Goal: Information Seeking & Learning: Learn about a topic

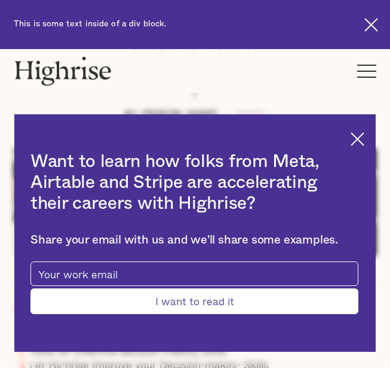
scroll to position [239, 0]
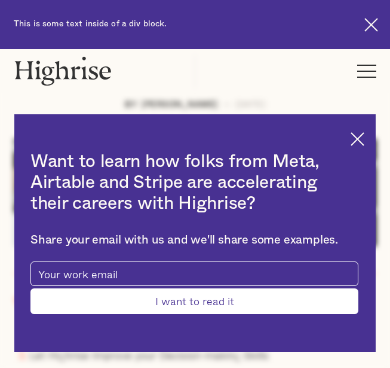
click at [365, 143] on img at bounding box center [358, 139] width 14 height 14
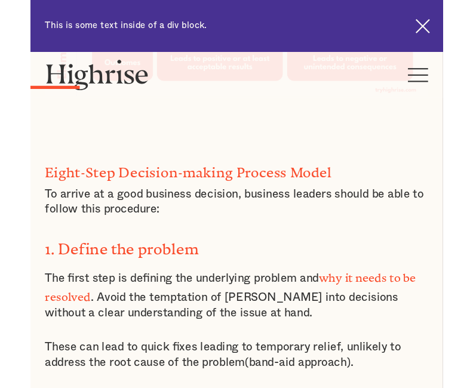
scroll to position [1315, 0]
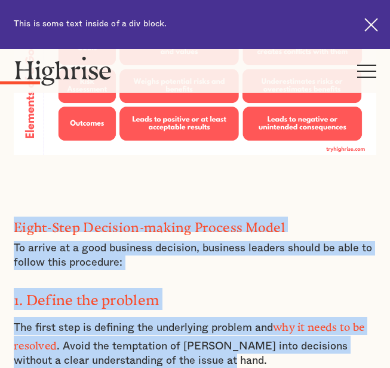
drag, startPoint x: 15, startPoint y: 213, endPoint x: 202, endPoint y: 343, distance: 227.6
drag, startPoint x: 188, startPoint y: 339, endPoint x: 124, endPoint y: 325, distance: 65.1
copy div "Eight-Step Decision-making Process Model To arrive at a good business decision,…"
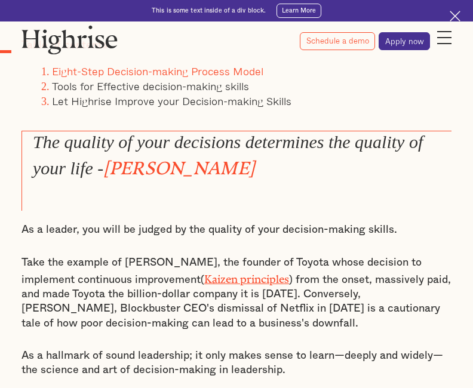
scroll to position [598, 0]
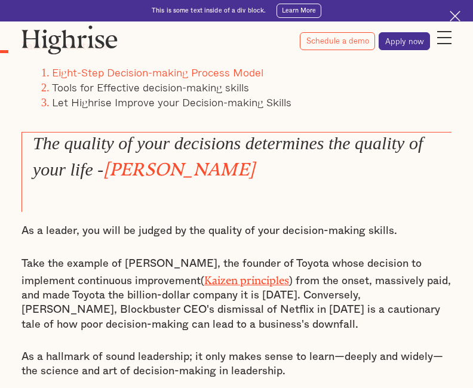
click at [48, 145] on em "The quality of your decisions determines the quality of your life -" at bounding box center [228, 156] width 390 height 46
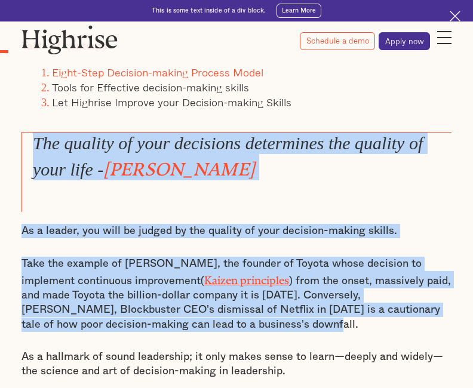
drag, startPoint x: 37, startPoint y: 143, endPoint x: 276, endPoint y: 314, distance: 293.5
copy div "The quality of your decisions determines the quality of your life - [PERSON_NAM…"
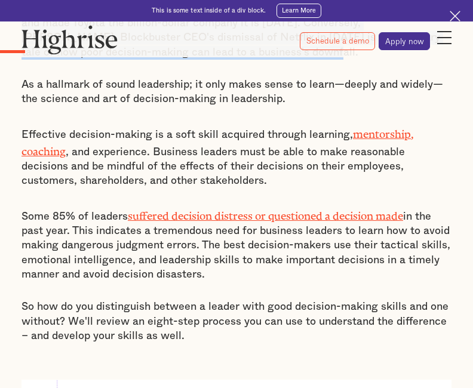
scroll to position [896, 0]
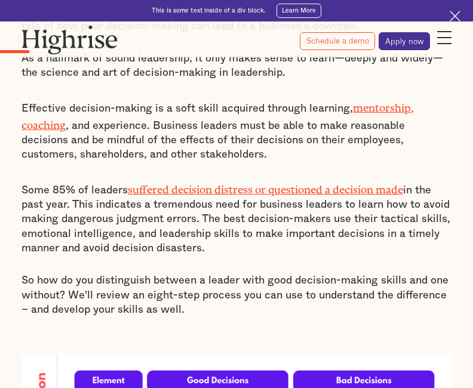
drag, startPoint x: 25, startPoint y: 96, endPoint x: 210, endPoint y: 235, distance: 232.2
click at [210, 235] on div "The quality of your decisions determines the quality of your life - [PERSON_NAM…" at bounding box center [237, 275] width 430 height 883
drag, startPoint x: 210, startPoint y: 235, endPoint x: 147, endPoint y: 222, distance: 64.6
copy div "Effective decision-making is a soft skill acquired through learning, mentorship…"
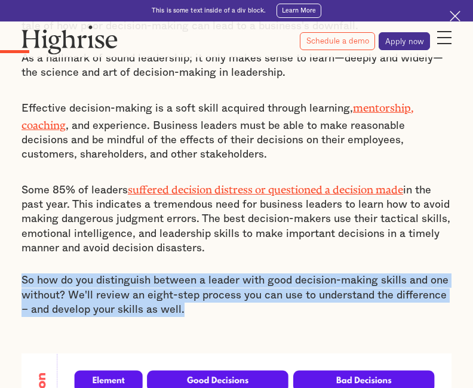
drag, startPoint x: 22, startPoint y: 264, endPoint x: 184, endPoint y: 295, distance: 164.9
click at [184, 295] on p "So how do you distinguish between a leader with good decision-making skills and…" at bounding box center [237, 296] width 430 height 44
drag, startPoint x: 184, startPoint y: 295, endPoint x: 139, endPoint y: 281, distance: 46.9
copy p "So how do you distinguish between a leader with good decision-making skills and…"
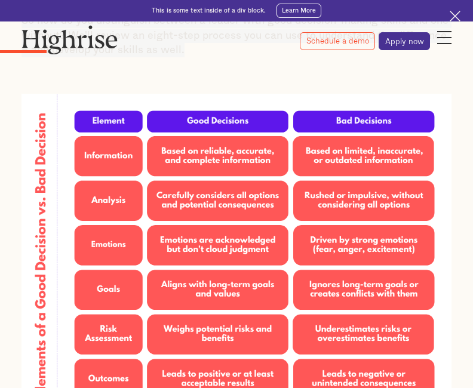
scroll to position [1135, 0]
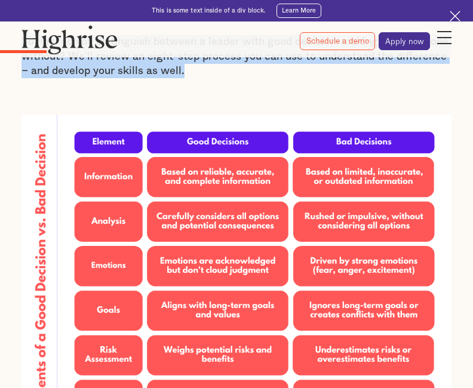
click at [39, 115] on img at bounding box center [237, 276] width 430 height 323
click at [59, 115] on img at bounding box center [237, 276] width 430 height 323
click at [219, 130] on img at bounding box center [237, 276] width 430 height 323
click at [42, 130] on img at bounding box center [237, 276] width 430 height 323
click at [57, 127] on img at bounding box center [237, 276] width 430 height 323
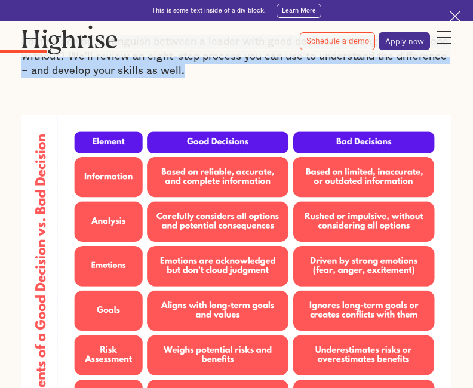
click at [108, 115] on img at bounding box center [237, 276] width 430 height 323
click at [161, 142] on img at bounding box center [237, 276] width 430 height 323
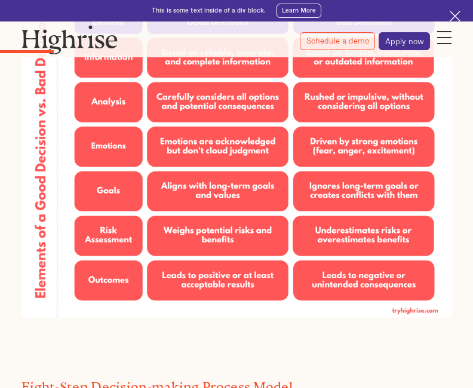
scroll to position [1195, 0]
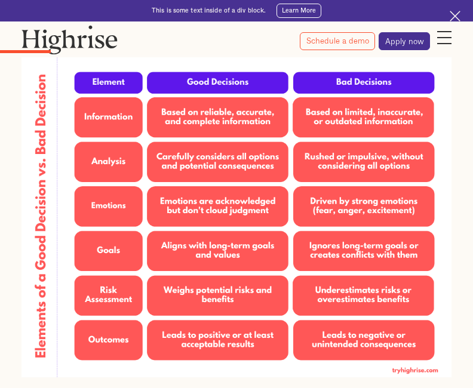
click at [74, 57] on div at bounding box center [236, 53] width 473 height 7
click at [37, 70] on img at bounding box center [237, 216] width 430 height 323
click at [87, 70] on img at bounding box center [237, 216] width 430 height 323
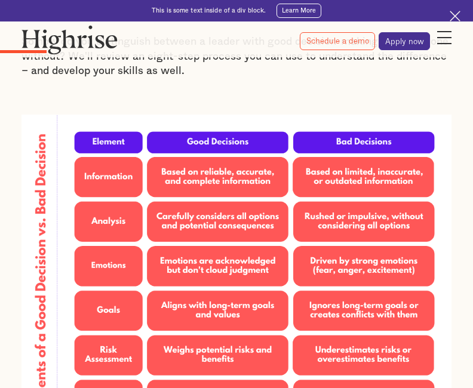
click at [390, 119] on img at bounding box center [237, 276] width 430 height 323
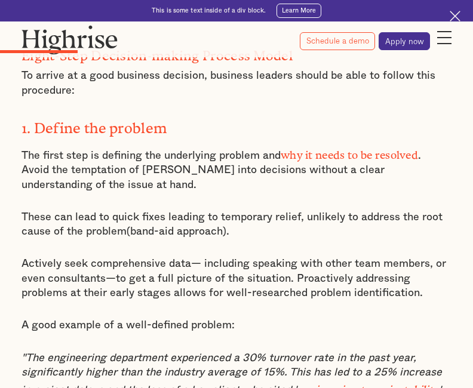
scroll to position [1614, 0]
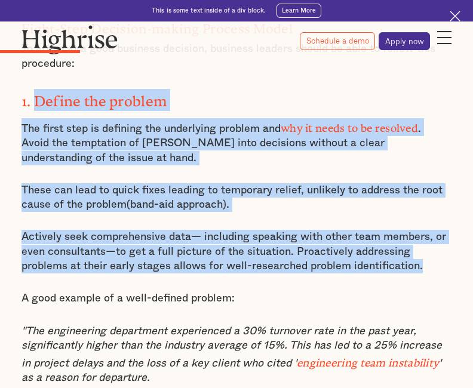
drag, startPoint x: 36, startPoint y: 81, endPoint x: 423, endPoint y: 243, distance: 418.9
copy div "Define the problem The first step is defining the underlying problem and why it…"
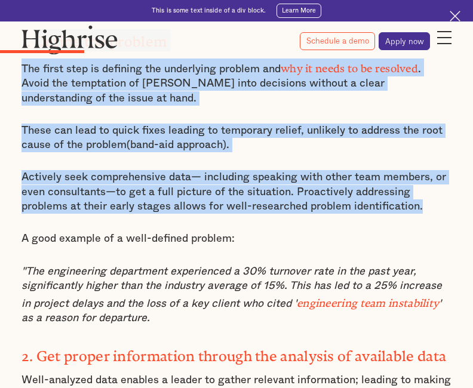
scroll to position [1733, 0]
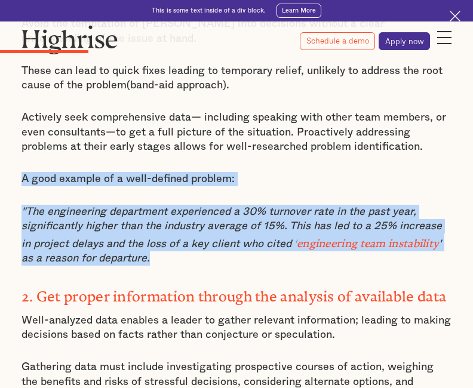
drag, startPoint x: 22, startPoint y: 155, endPoint x: 133, endPoint y: 234, distance: 136.0
drag, startPoint x: 133, startPoint y: 234, endPoint x: 94, endPoint y: 227, distance: 40.0
copy div "A good example of a well-defined problem: "The engineering department experienc…"
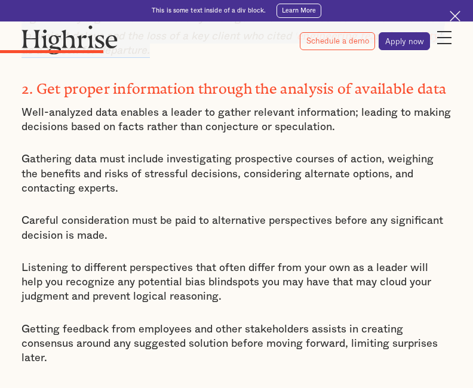
scroll to position [1912, 0]
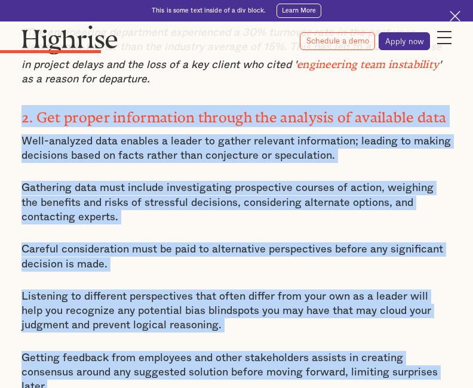
drag, startPoint x: 22, startPoint y: 90, endPoint x: 71, endPoint y: 360, distance: 275.2
drag, startPoint x: 71, startPoint y: 360, endPoint x: 47, endPoint y: 330, distance: 38.7
copy div "2. Get proper information through the analysis of available data Well-analyzed …"
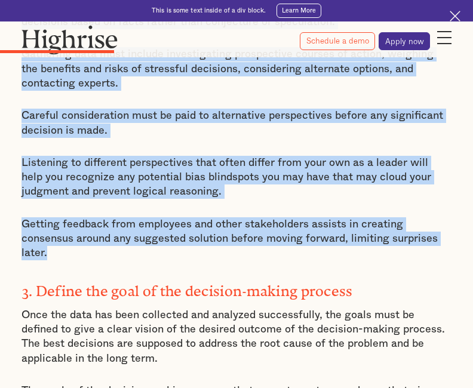
scroll to position [2151, 0]
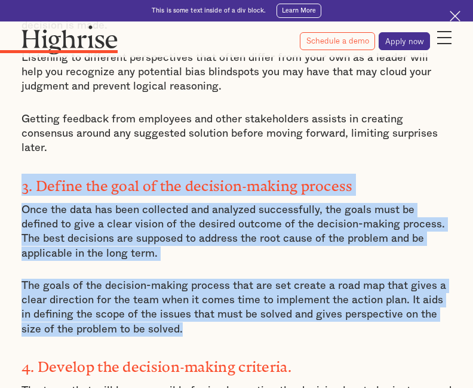
drag, startPoint x: 23, startPoint y: 157, endPoint x: 175, endPoint y: 297, distance: 206.4
click at [175, 297] on div "Eight-Step Decision-making Process Model To arrive at a good business decision,…" at bounding box center [237, 335] width 430 height 1747
drag, startPoint x: 175, startPoint y: 297, endPoint x: 123, endPoint y: 278, distance: 54.6
copy div "3. Define the goal of the decision-making process Once the data has been collec…"
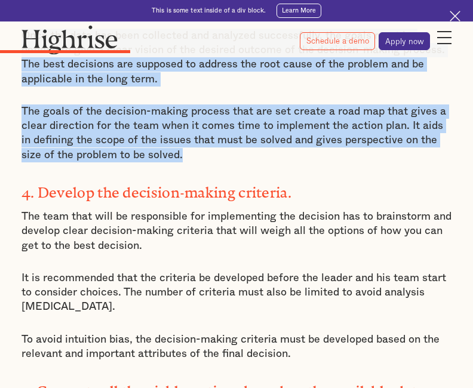
scroll to position [2331, 0]
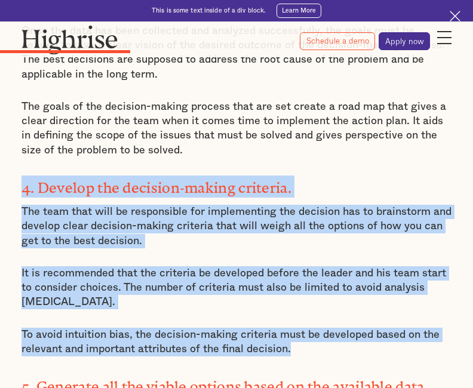
drag, startPoint x: 22, startPoint y: 158, endPoint x: 309, endPoint y: 322, distance: 330.8
click at [309, 322] on div "Eight-Step Decision-making Process Model To arrive at a good business decision,…" at bounding box center [237, 156] width 430 height 1747
copy div "4. Develop the decision-making criteria. The team that will be responsible for …"
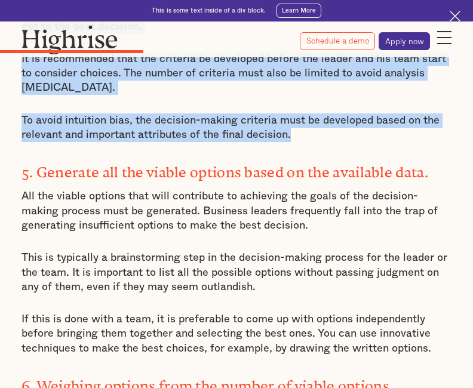
scroll to position [2570, 0]
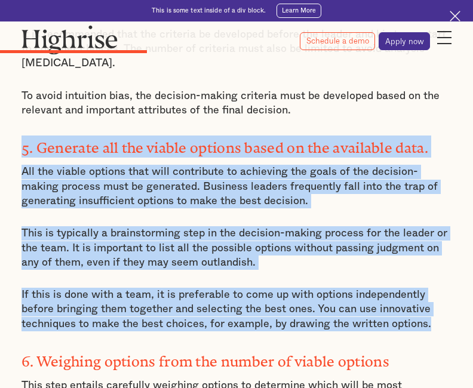
drag, startPoint x: 23, startPoint y: 112, endPoint x: 427, endPoint y: 292, distance: 441.9
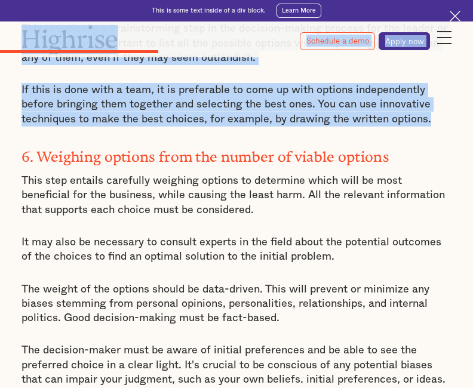
scroll to position [2731, 0]
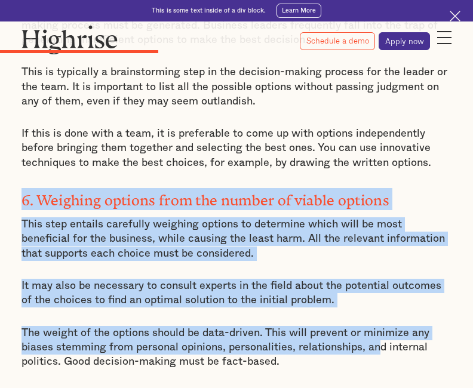
drag, startPoint x: 22, startPoint y: 142, endPoint x: 380, endPoint y: 311, distance: 396.5
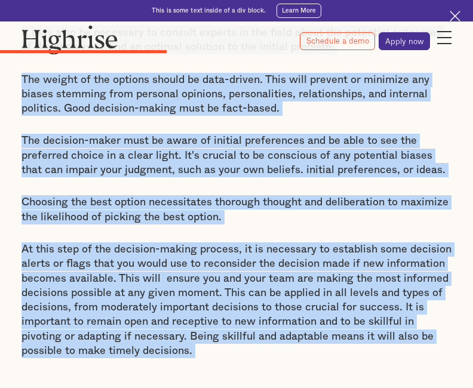
scroll to position [2996, 0]
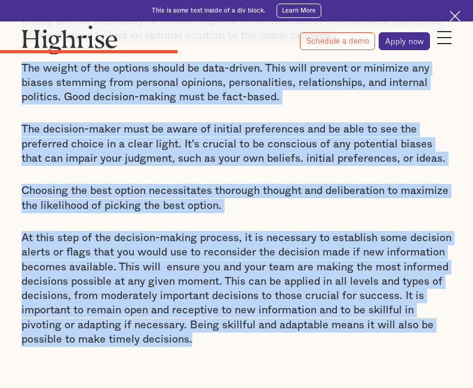
drag, startPoint x: 23, startPoint y: 98, endPoint x: 261, endPoint y: 315, distance: 321.9
drag, startPoint x: 261, startPoint y: 315, endPoint x: 191, endPoint y: 273, distance: 81.8
click at [119, 184] on p "Choosing the best option necessitates thorough thought and deliberation to maxi…" at bounding box center [237, 198] width 430 height 29
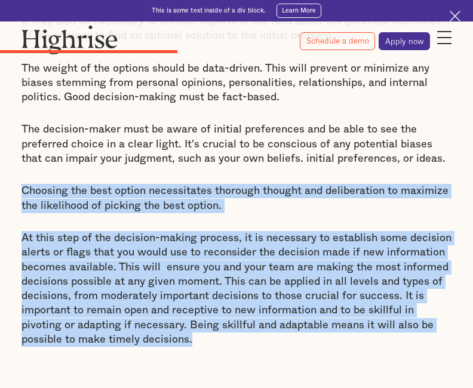
drag, startPoint x: 22, startPoint y: 151, endPoint x: 213, endPoint y: 298, distance: 241.1
drag, startPoint x: 213, startPoint y: 298, endPoint x: 134, endPoint y: 276, distance: 81.9
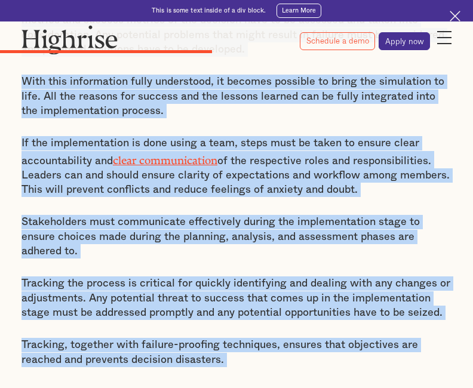
scroll to position [3519, 0]
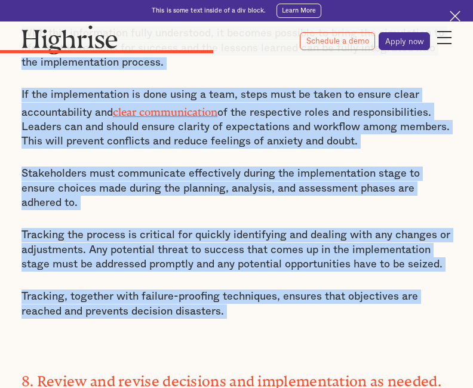
drag, startPoint x: 23, startPoint y: 112, endPoint x: 242, endPoint y: 264, distance: 266.2
drag, startPoint x: 242, startPoint y: 264, endPoint x: 177, endPoint y: 253, distance: 65.4
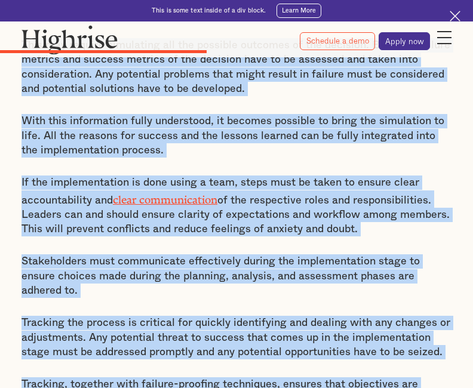
scroll to position [3460, 0]
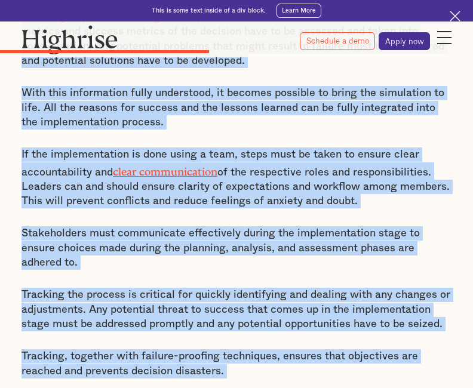
click at [23, 148] on p "If the implementation is done using a team, steps must be taken to ensure clear…" at bounding box center [237, 178] width 430 height 61
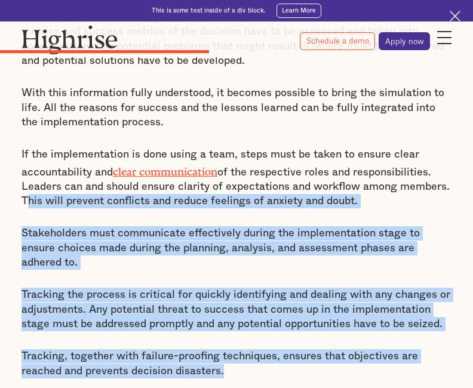
drag, startPoint x: 23, startPoint y: 142, endPoint x: 254, endPoint y: 310, distance: 285.0
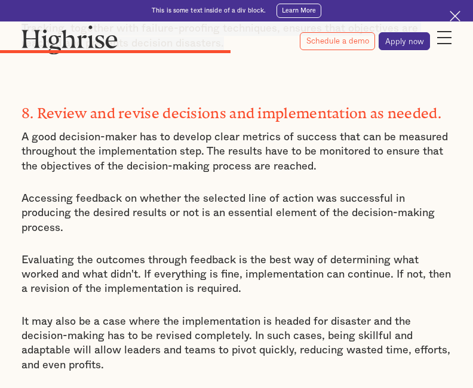
scroll to position [3758, 0]
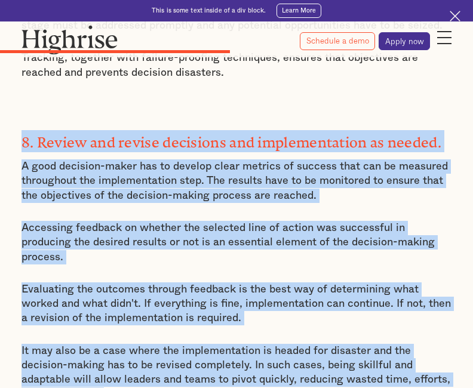
drag, startPoint x: 25, startPoint y: 79, endPoint x: 106, endPoint y: 317, distance: 252.1
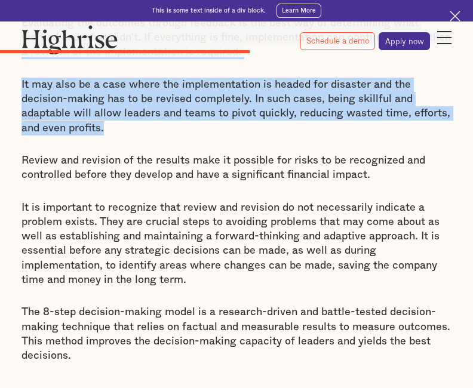
scroll to position [3997, 0]
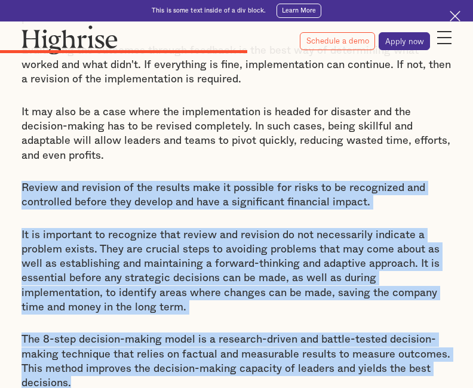
drag, startPoint x: 23, startPoint y: 111, endPoint x: 94, endPoint y: 306, distance: 207.8
drag, startPoint x: 94, startPoint y: 306, endPoint x: 66, endPoint y: 287, distance: 33.6
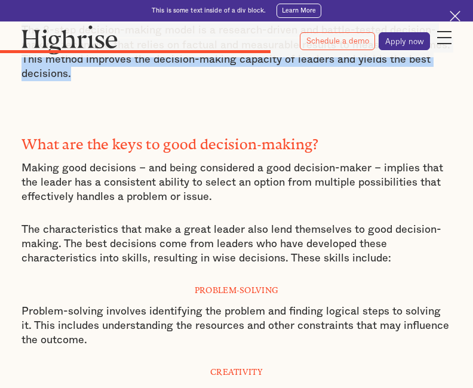
scroll to position [4423, 0]
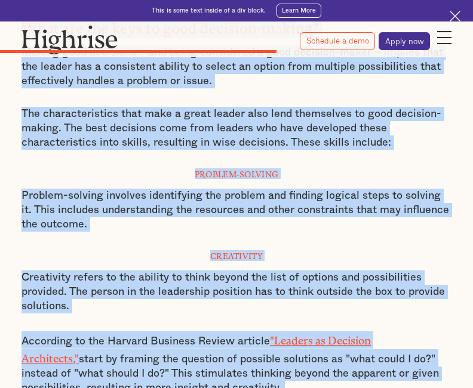
drag, startPoint x: 23, startPoint y: 136, endPoint x: 387, endPoint y: 307, distance: 401.3
click at [387, 307] on div "7. Implementation of the selected option. The last step in the decision-making …" at bounding box center [237, 94] width 430 height 2313
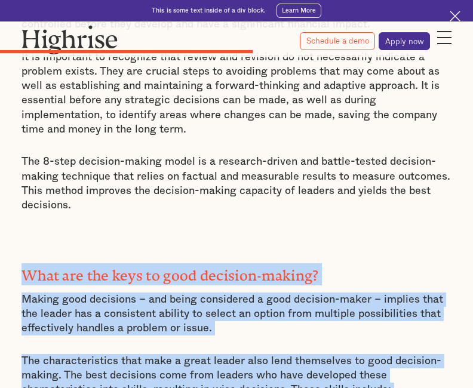
scroll to position [4184, 0]
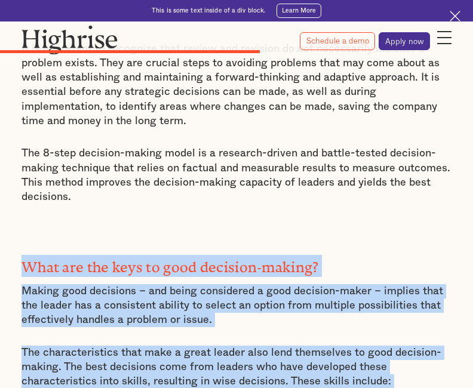
drag, startPoint x: 72, startPoint y: 234, endPoint x: 45, endPoint y: 210, distance: 35.5
click at [72, 284] on p "Making good decisions – and being considered a good decision-maker – implies th…" at bounding box center [237, 306] width 430 height 44
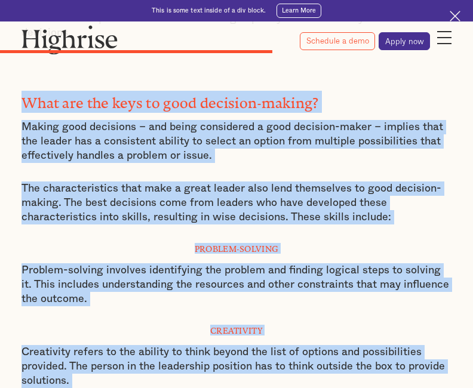
scroll to position [4403, 0]
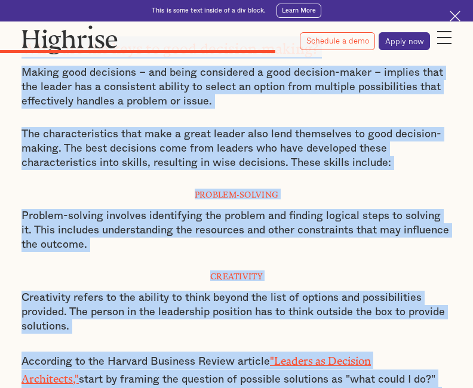
drag, startPoint x: 22, startPoint y: 187, endPoint x: 228, endPoint y: 325, distance: 247.6
click at [228, 325] on div "7. Implementation of the selected option. The last step in the decision-making …" at bounding box center [237, 114] width 430 height 2313
drag, startPoint x: 228, startPoint y: 325, endPoint x: 167, endPoint y: 306, distance: 63.9
click at [92, 256] on div "7. Implementation of the selected option. The last step in the decision-making …" at bounding box center [237, 114] width 430 height 2313
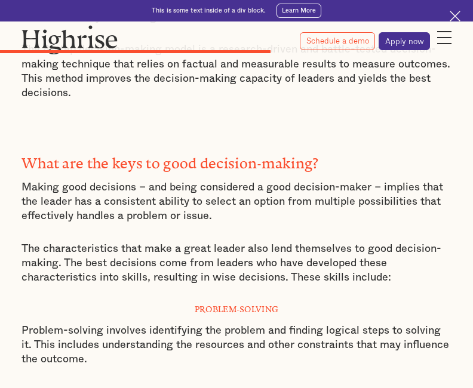
scroll to position [4283, 0]
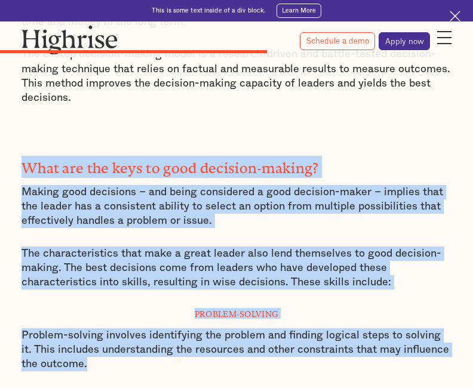
drag, startPoint x: 26, startPoint y: 84, endPoint x: 210, endPoint y: 278, distance: 267.2
click at [210, 278] on div "7. Implementation of the selected option. The last step in the decision-making …" at bounding box center [237, 234] width 430 height 2313
drag, startPoint x: 210, startPoint y: 278, endPoint x: 140, endPoint y: 255, distance: 74.1
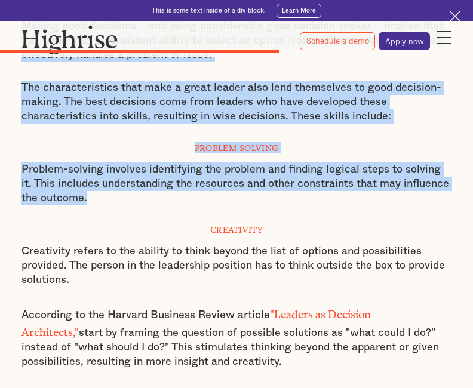
scroll to position [4522, 0]
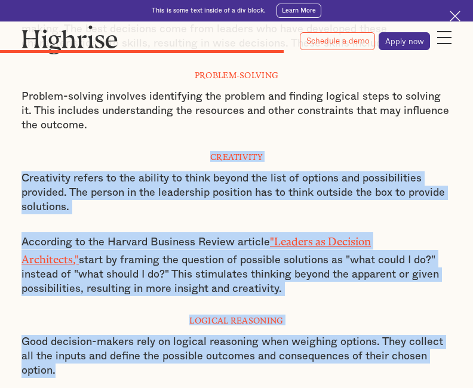
drag, startPoint x: 211, startPoint y: 72, endPoint x: 296, endPoint y: 281, distance: 225.7
drag, startPoint x: 296, startPoint y: 281, endPoint x: 246, endPoint y: 271, distance: 51.3
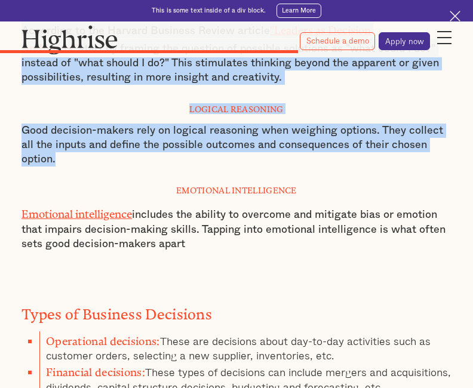
scroll to position [4761, 0]
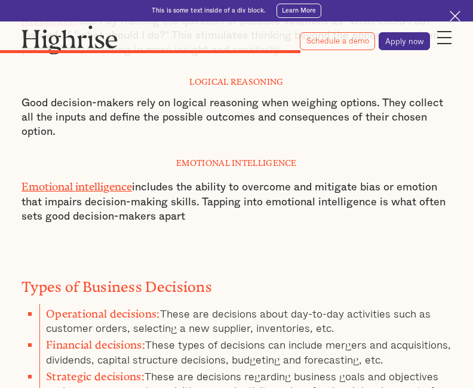
click at [180, 158] on strong "Emotional Intelligence" at bounding box center [236, 160] width 121 height 5
drag, startPoint x: 177, startPoint y: 70, endPoint x: 199, endPoint y: 121, distance: 55.7
drag, startPoint x: 199, startPoint y: 121, endPoint x: 146, endPoint y: 114, distance: 53.8
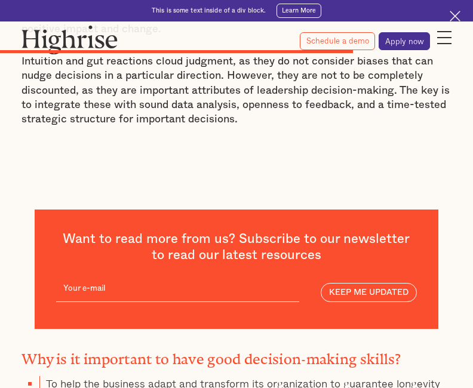
scroll to position [5598, 0]
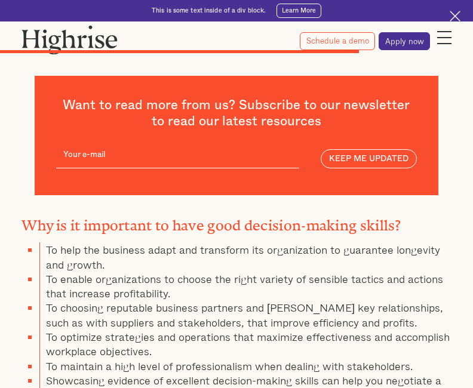
click at [38, 243] on ul "To help the business adapt and transform its organization to guarantee longevit…" at bounding box center [237, 344] width 430 height 203
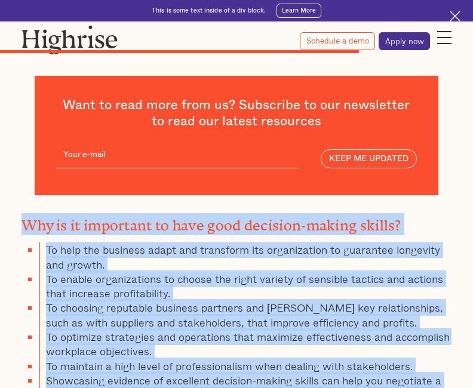
drag, startPoint x: 24, startPoint y: 117, endPoint x: 326, endPoint y: 325, distance: 366.9
drag, startPoint x: 326, startPoint y: 325, endPoint x: 240, endPoint y: 286, distance: 94.1
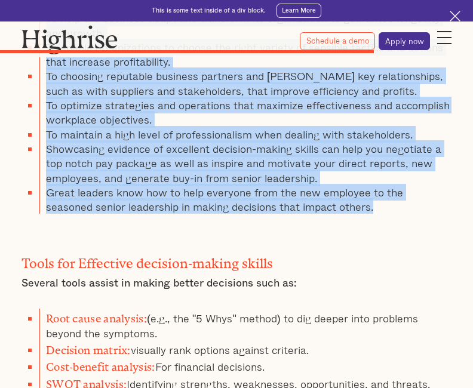
scroll to position [5837, 0]
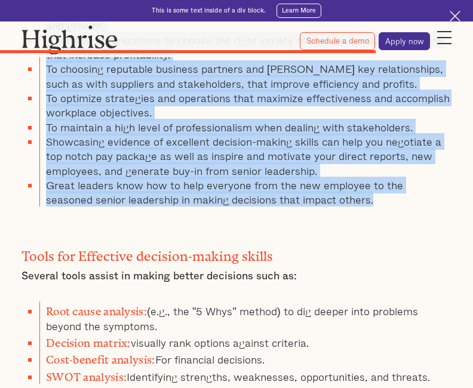
drag, startPoint x: 25, startPoint y: 136, endPoint x: 428, endPoint y: 251, distance: 419.6
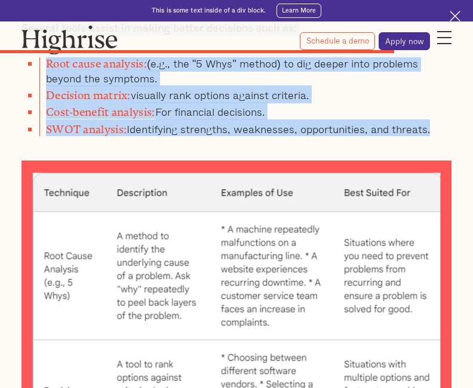
scroll to position [6076, 0]
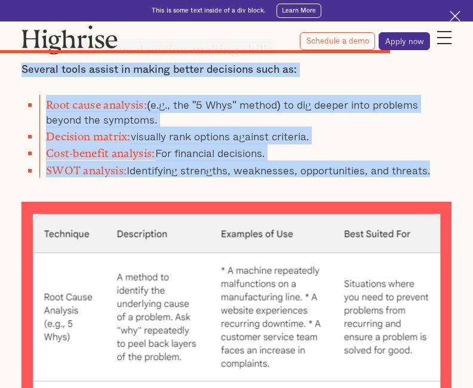
scroll to position [6016, 0]
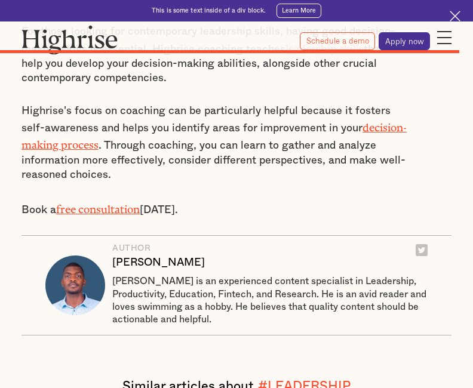
scroll to position [7092, 0]
